Goal: Information Seeking & Learning: Learn about a topic

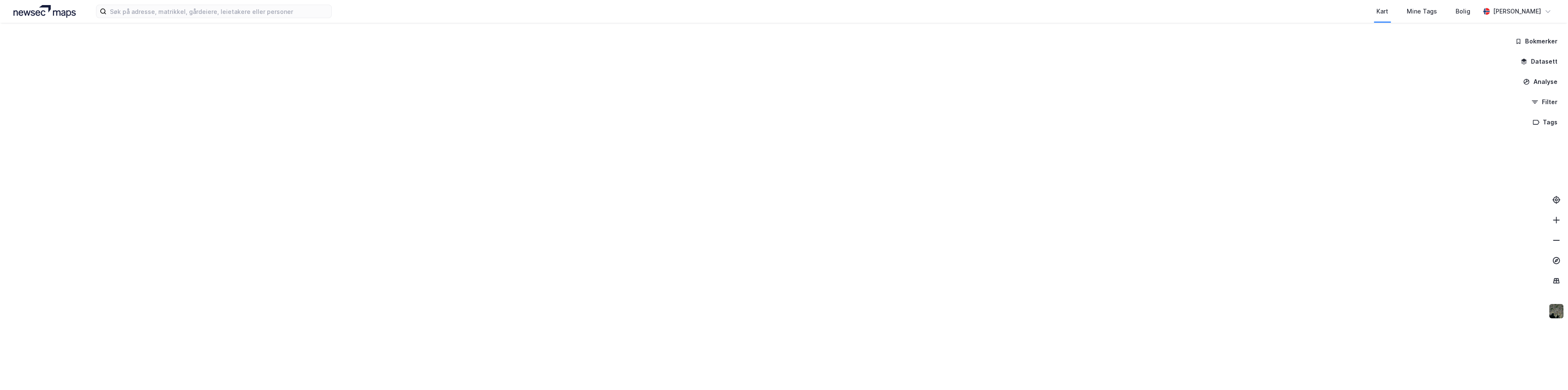
click at [158, 18] on div "Kart Mine Tags Bolig [PERSON_NAME]" at bounding box center [784, 11] width 1568 height 23
click at [159, 13] on input at bounding box center [219, 11] width 225 height 13
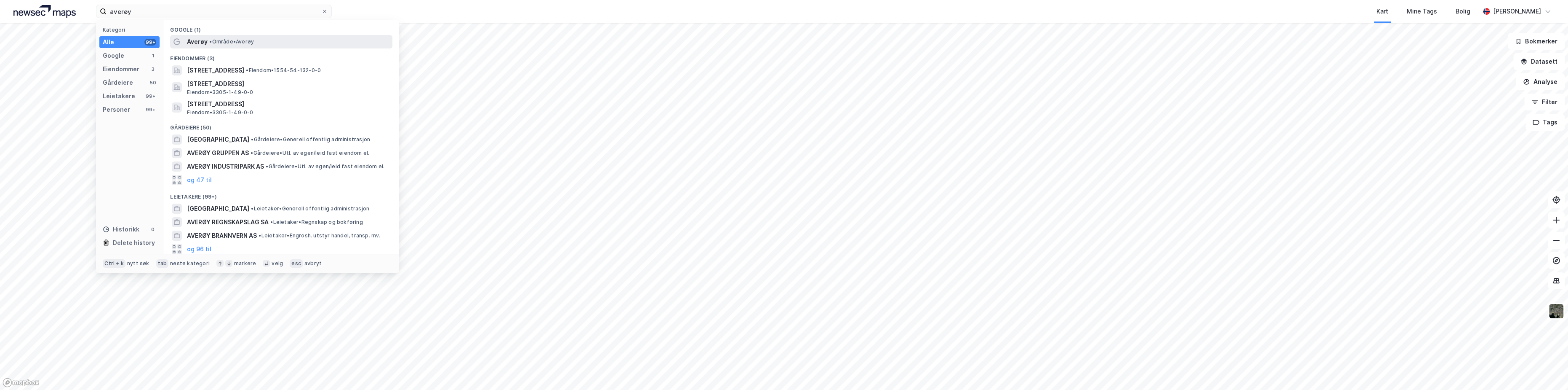
click at [226, 43] on span "• Område • [GEOGRAPHIC_DATA]" at bounding box center [231, 41] width 44 height 7
click at [167, 9] on input "averøy" at bounding box center [214, 11] width 215 height 13
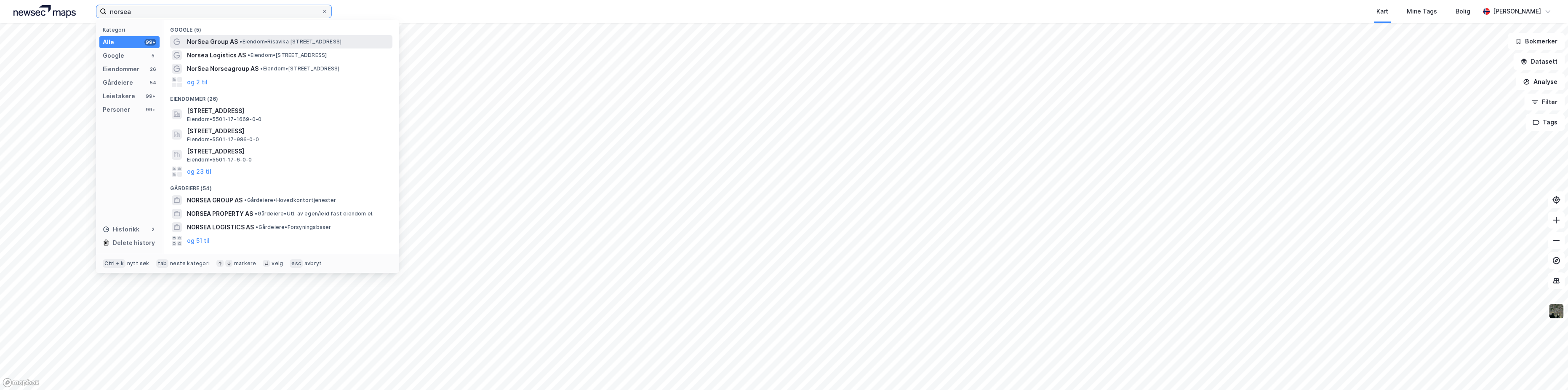
type input "norsea"
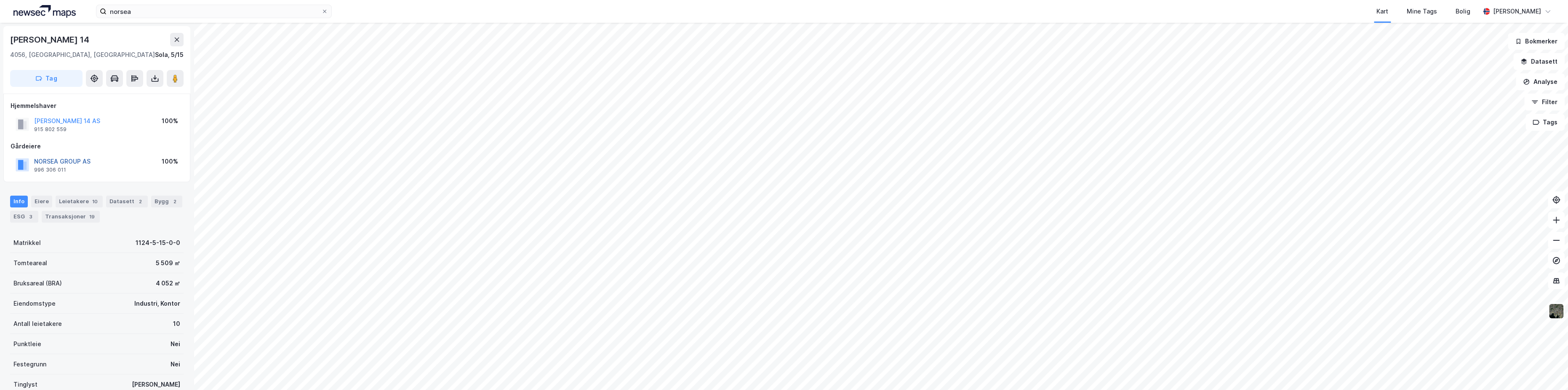
click at [0, 0] on button "NORSEA GROUP AS" at bounding box center [0, 0] width 0 height 0
click at [1556, 313] on img at bounding box center [1556, 311] width 16 height 16
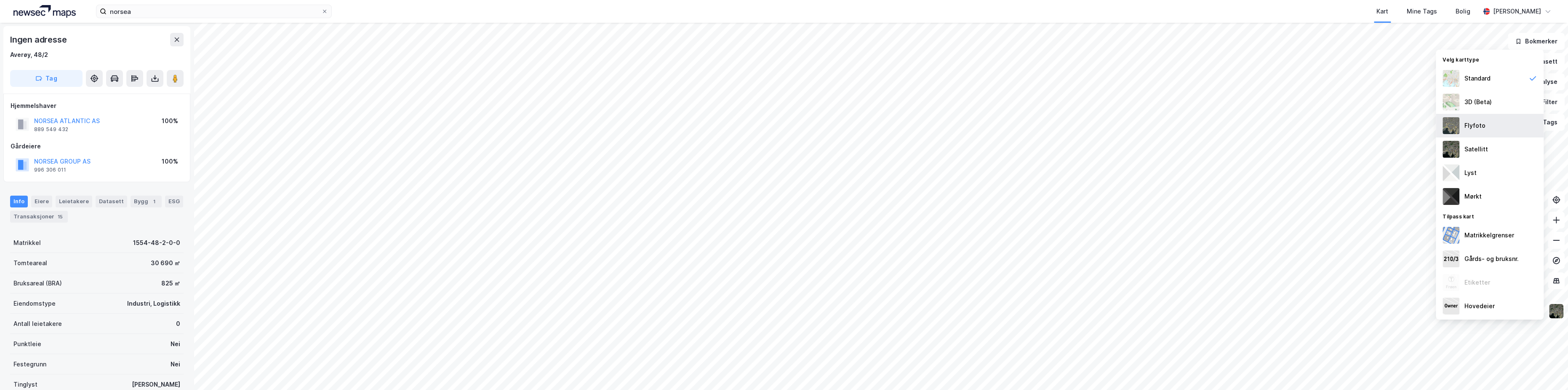
click at [1476, 127] on div "Flyfoto" at bounding box center [1475, 126] width 21 height 10
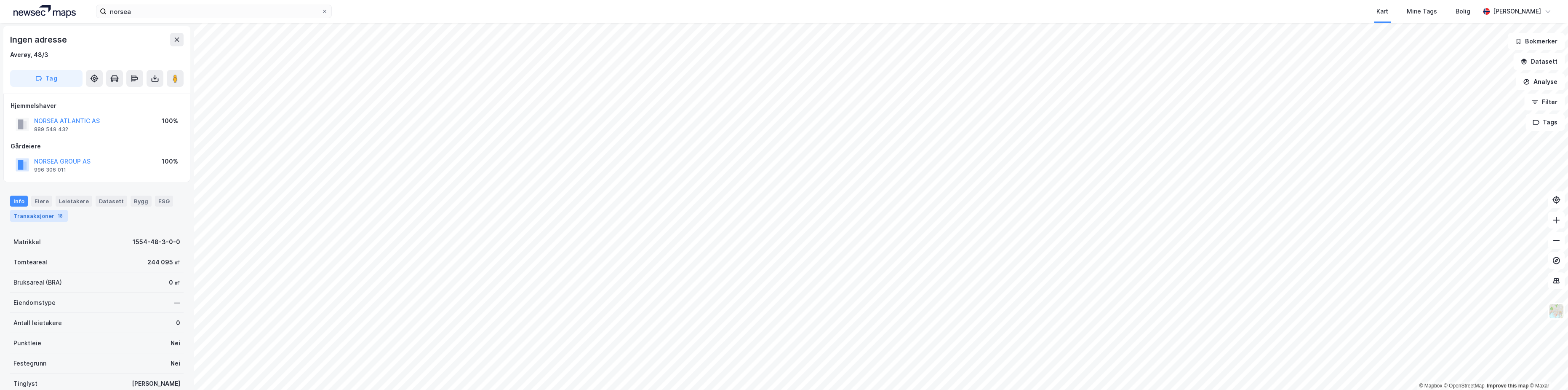
click at [39, 211] on div "Transaksjoner 18" at bounding box center [39, 215] width 58 height 12
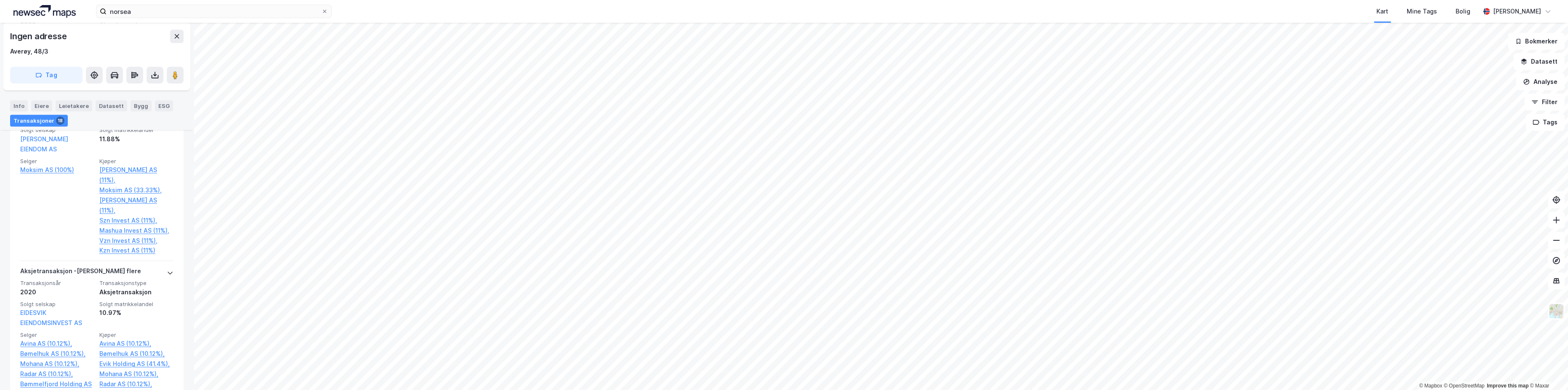
scroll to position [613, 0]
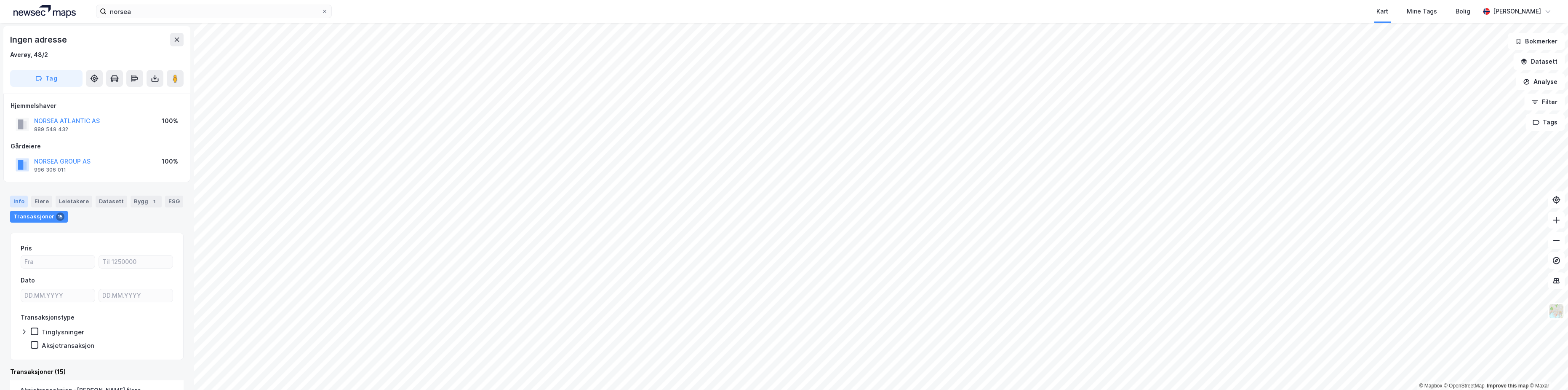
click at [21, 199] on div "Info" at bounding box center [19, 201] width 18 height 12
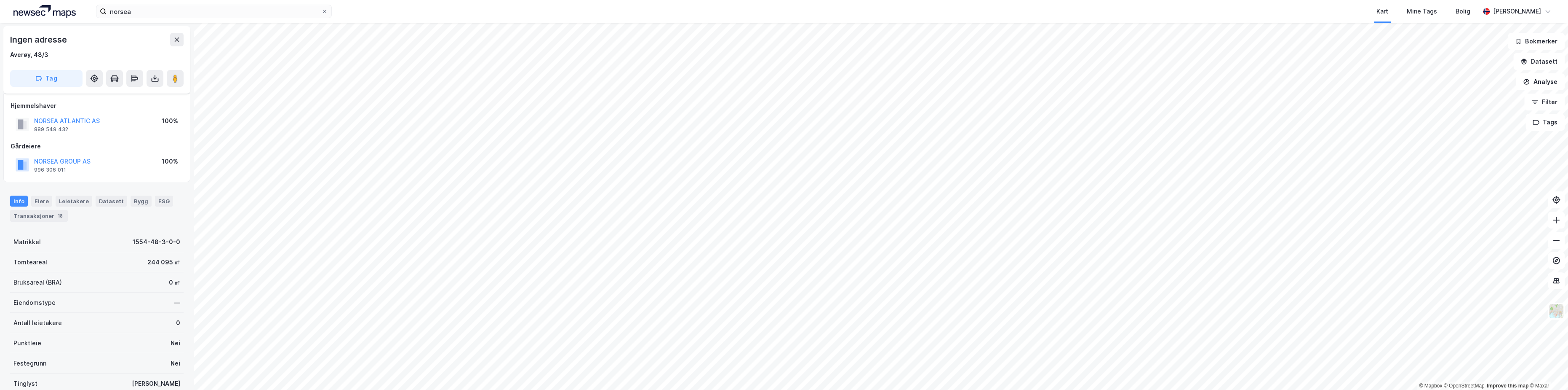
scroll to position [112, 0]
